Goal: Task Accomplishment & Management: Use online tool/utility

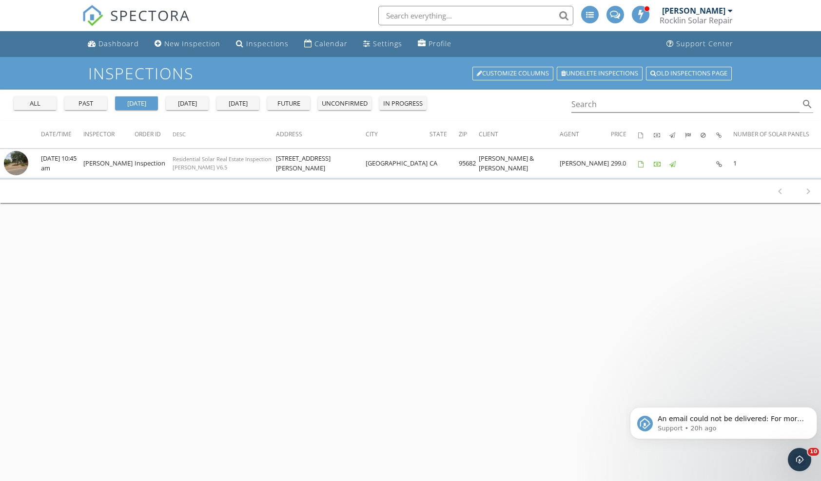
click at [191, 105] on div "today" at bounding box center [187, 104] width 35 height 10
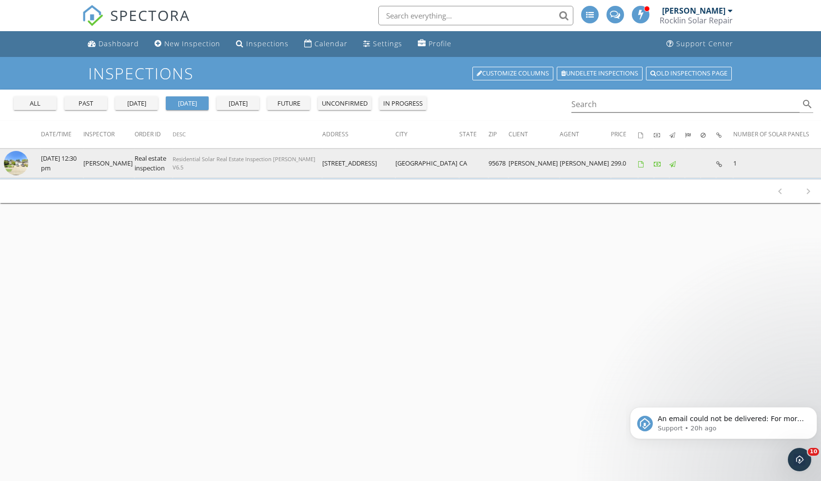
click at [21, 165] on img at bounding box center [16, 163] width 24 height 24
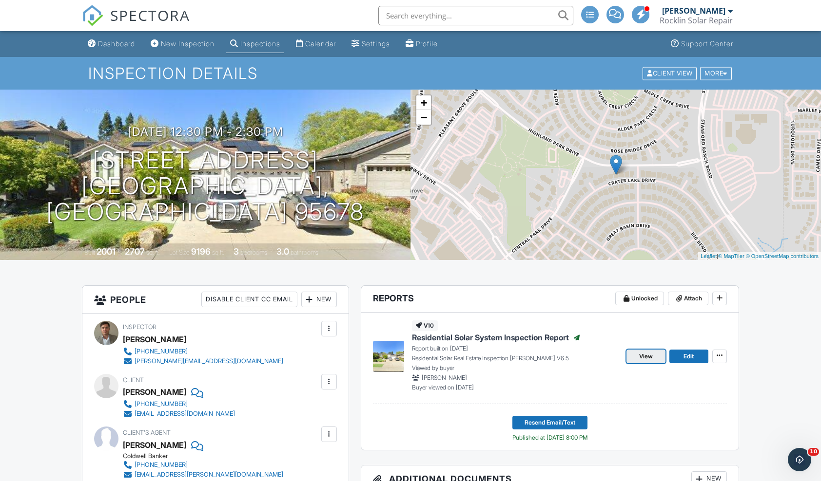
click at [648, 356] on span "View" at bounding box center [646, 357] width 14 height 10
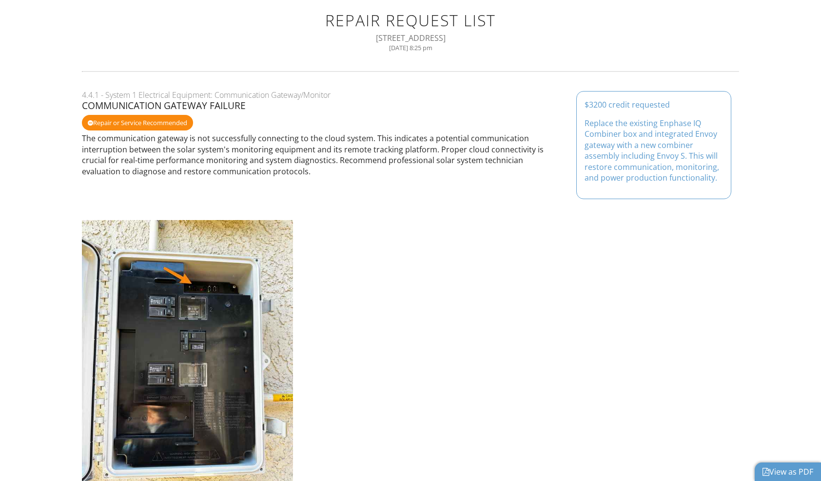
scroll to position [159, 0]
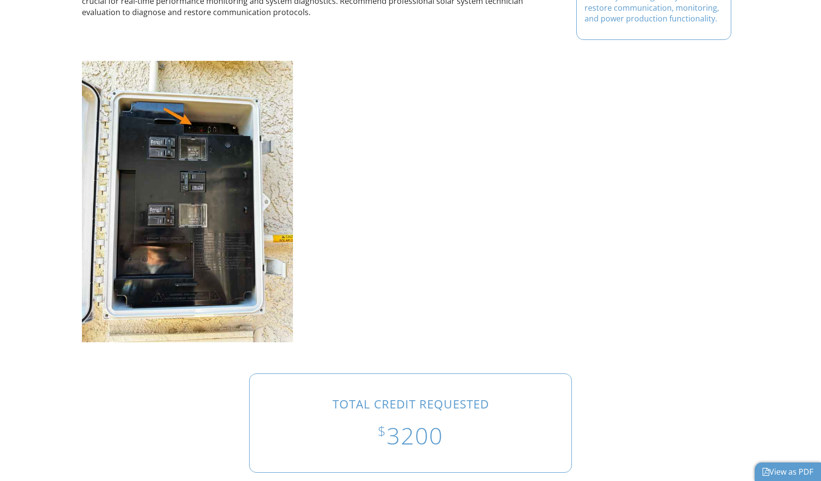
click at [791, 470] on link "View as PDF" at bounding box center [787, 472] width 51 height 11
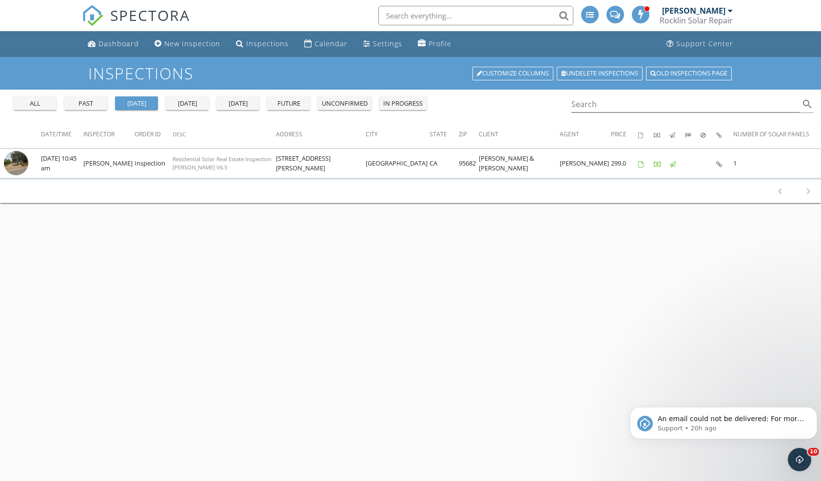
click at [190, 105] on div "[DATE]" at bounding box center [187, 104] width 35 height 10
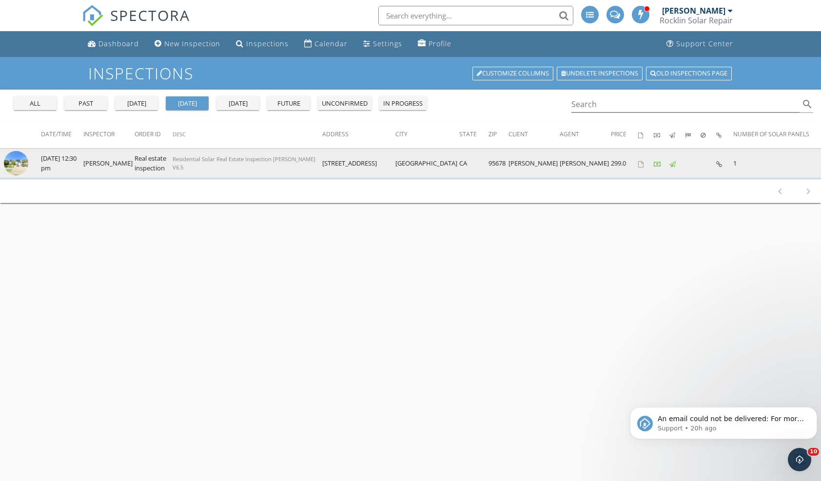
drag, startPoint x: 320, startPoint y: 164, endPoint x: 380, endPoint y: 167, distance: 60.5
click at [380, 167] on tr "check_box_outline_blank 09/27/2025 12:30 pm Steve LeBlanc Real estate inspectio…" at bounding box center [410, 164] width 821 height 30
copy tr "6232 Crater Lake Dr"
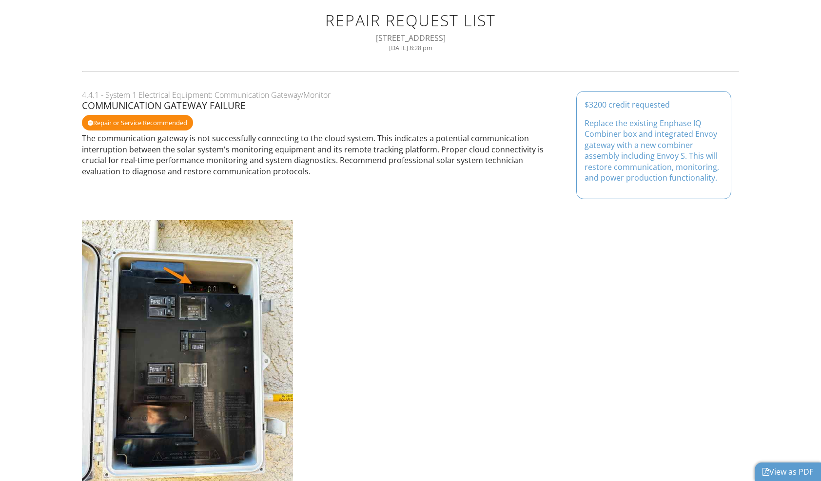
click at [785, 469] on link "View as PDF" at bounding box center [787, 472] width 51 height 11
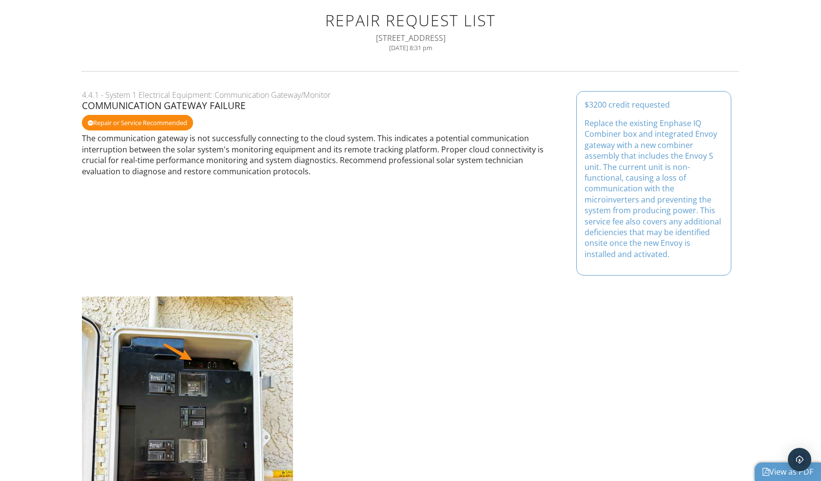
click at [769, 469] on link "View as PDF" at bounding box center [787, 472] width 51 height 11
click at [777, 470] on link "View as PDF" at bounding box center [787, 472] width 51 height 11
